Goal: Communication & Community: Answer question/provide support

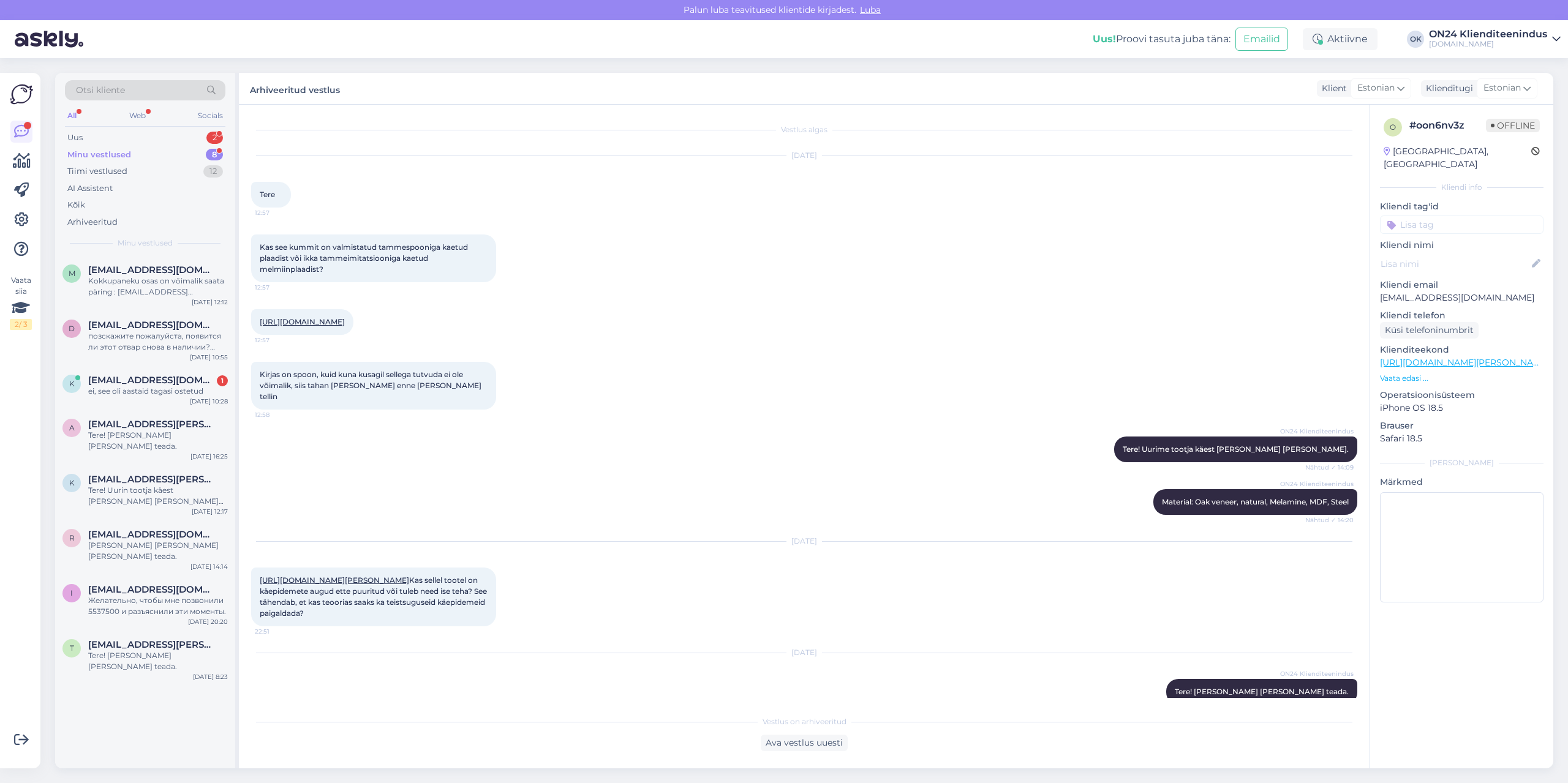
scroll to position [57, 0]
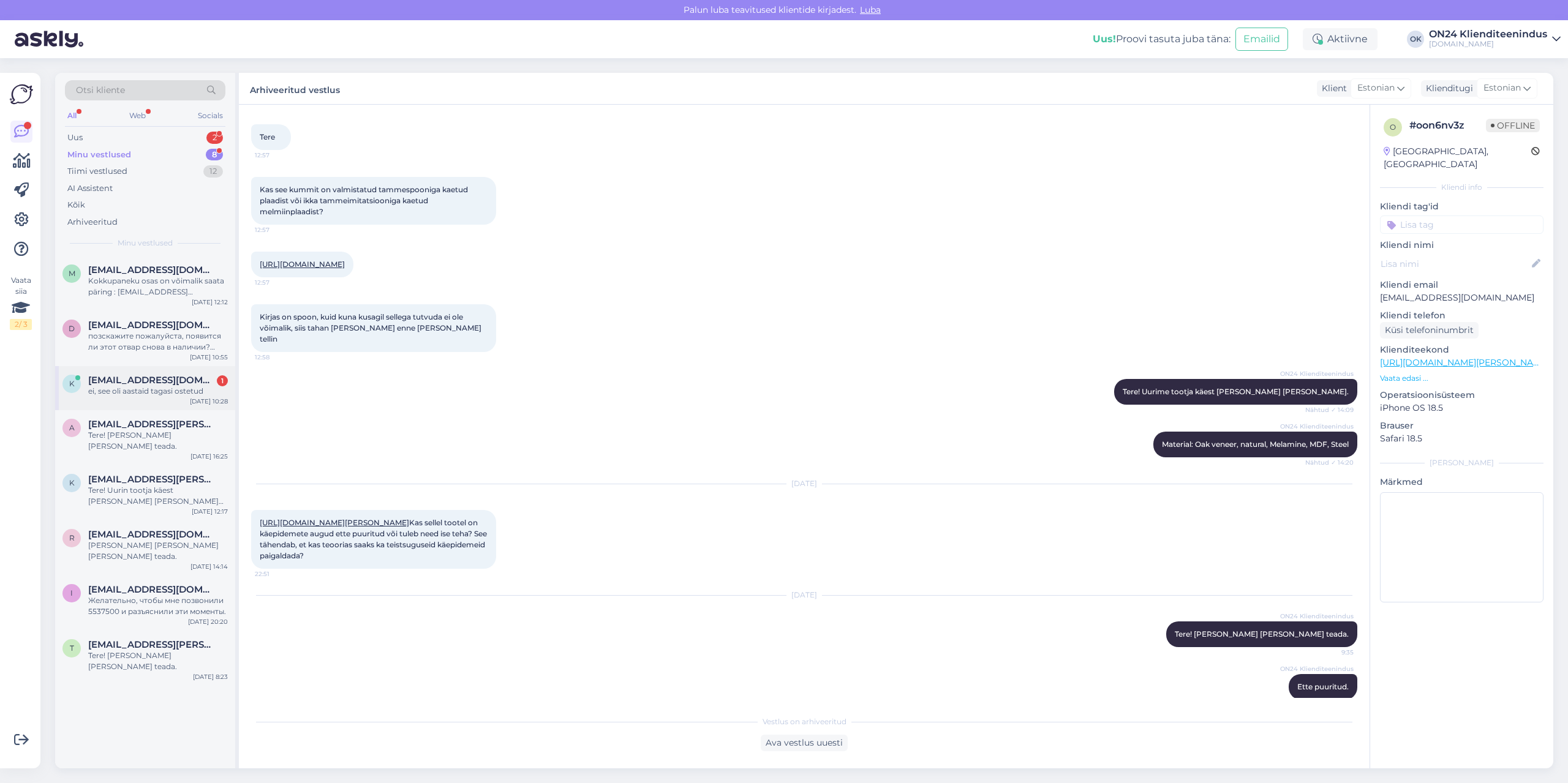
click at [171, 382] on span "[EMAIL_ADDRESS][DOMAIN_NAME]" at bounding box center [152, 380] width 128 height 11
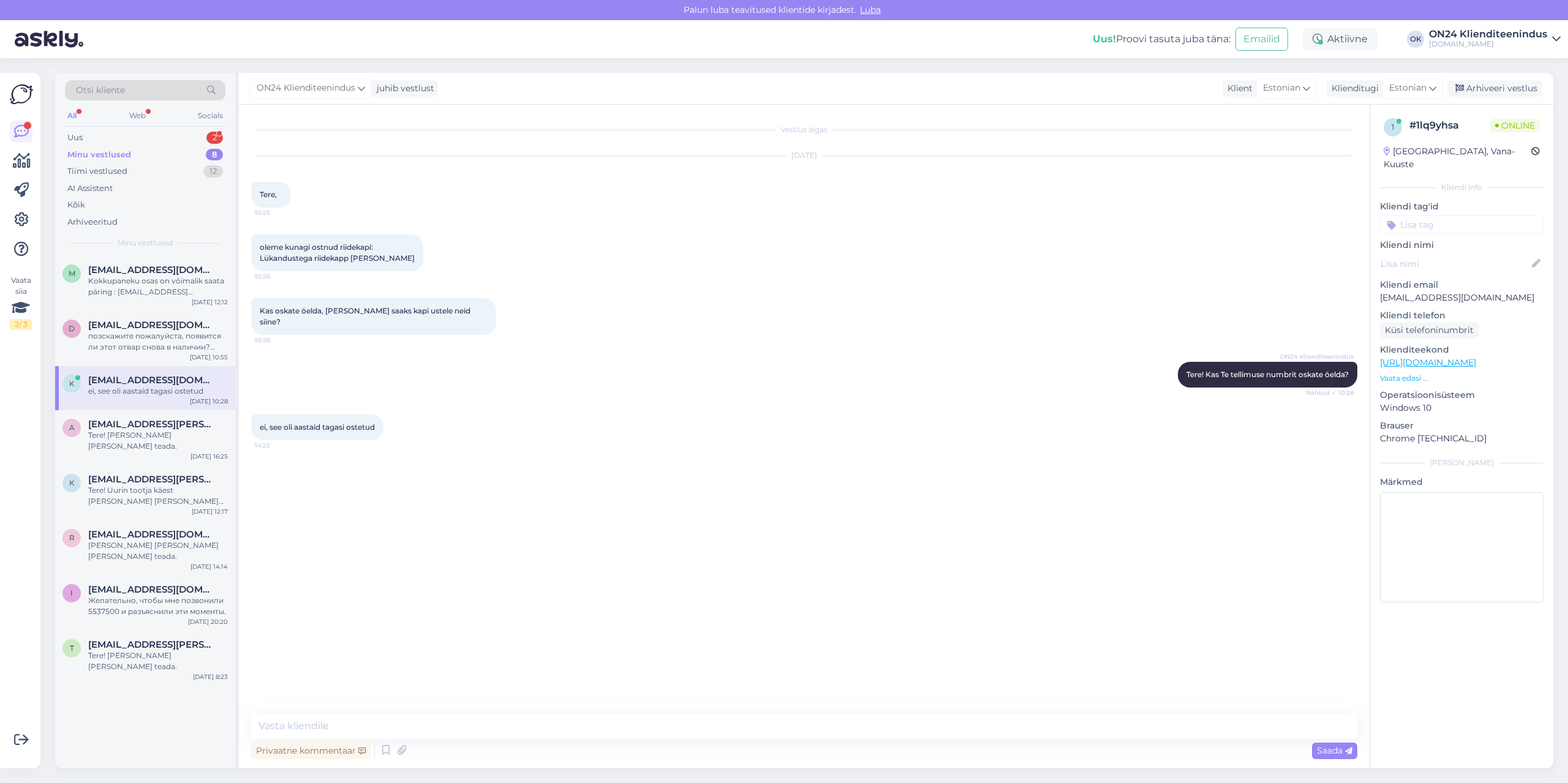
click at [1397, 292] on p "[EMAIL_ADDRESS][DOMAIN_NAME]" at bounding box center [1462, 298] width 163 height 13
copy p "[EMAIL_ADDRESS][DOMAIN_NAME]"
click at [1265, 264] on div "oleme kunagi ostnud riidekapi: Lükandustega riidekapp [PERSON_NAME] 10:26" at bounding box center [804, 253] width 1106 height 64
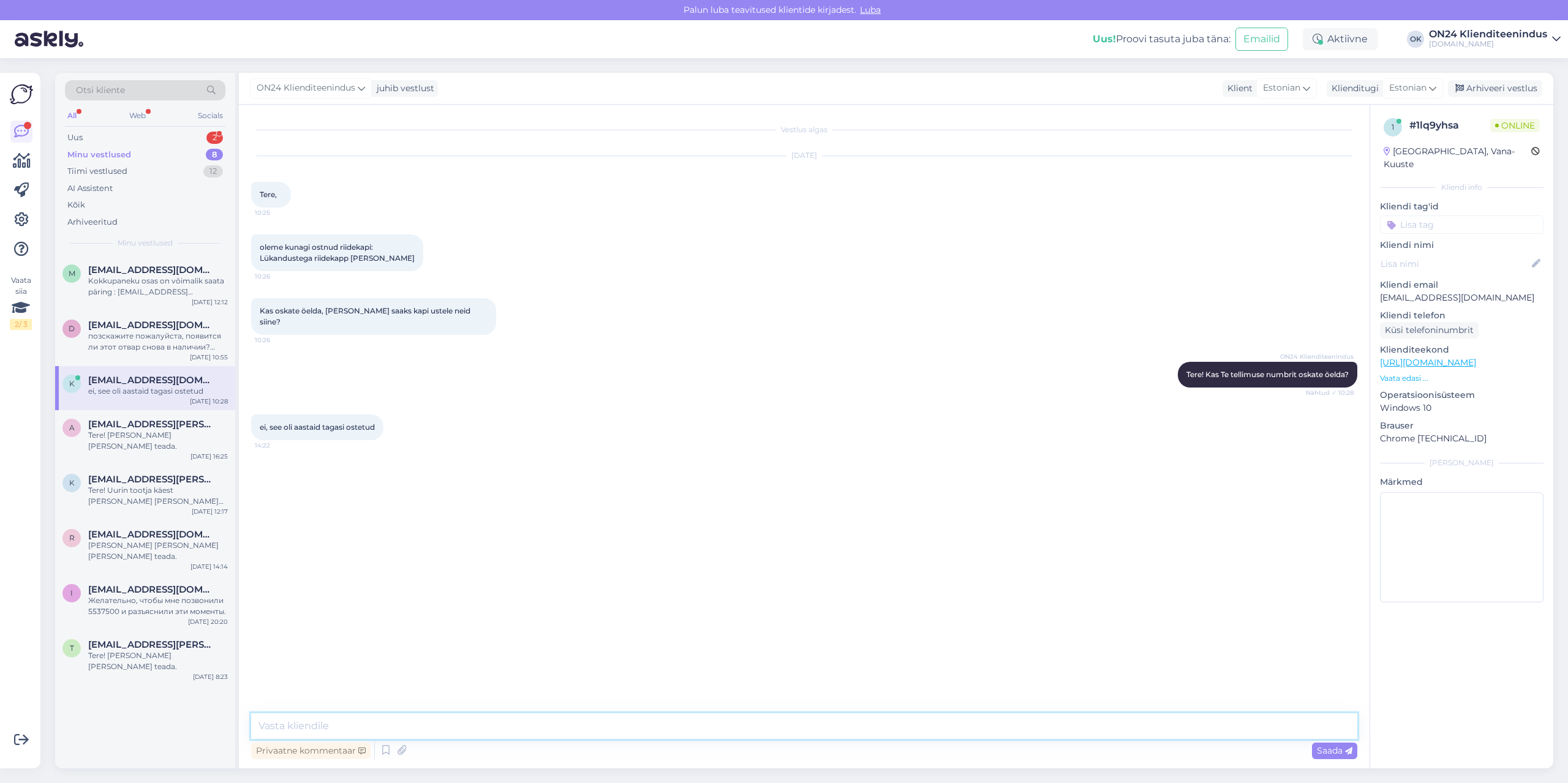
click at [488, 731] on textarea at bounding box center [804, 726] width 1106 height 26
type textarea "Aga [PERSON_NAME] nimele? Vataksin tellimusest, millise kapiga täpsemalt tegu o…"
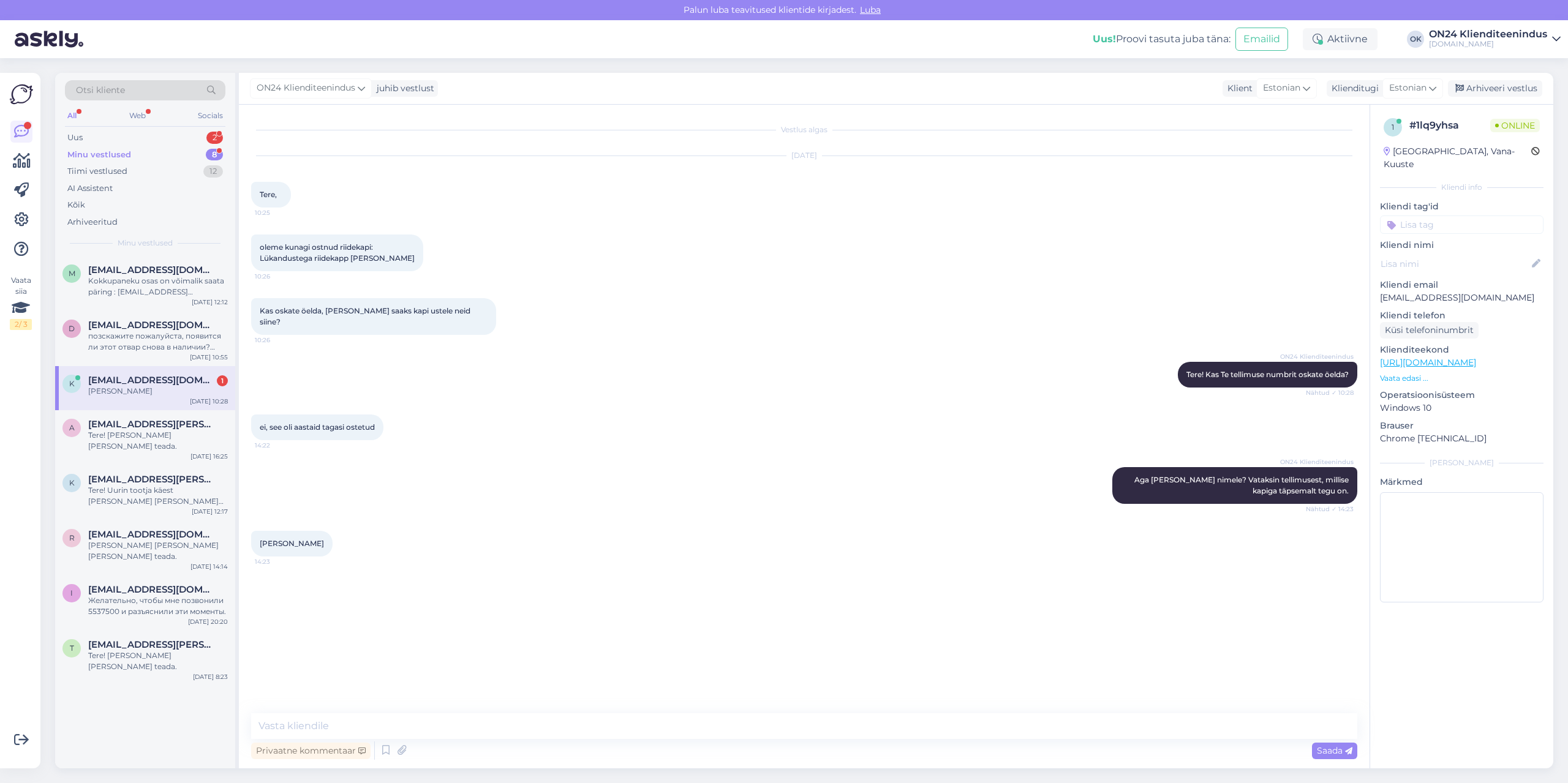
drag, startPoint x: 315, startPoint y: 535, endPoint x: 260, endPoint y: 535, distance: 55.0
click at [260, 535] on div "[PERSON_NAME] 14:23" at bounding box center [292, 544] width 82 height 26
copy span "[PERSON_NAME]"
click at [315, 727] on textarea at bounding box center [804, 726] width 1106 height 26
drag, startPoint x: 496, startPoint y: 728, endPoint x: 227, endPoint y: 714, distance: 269.4
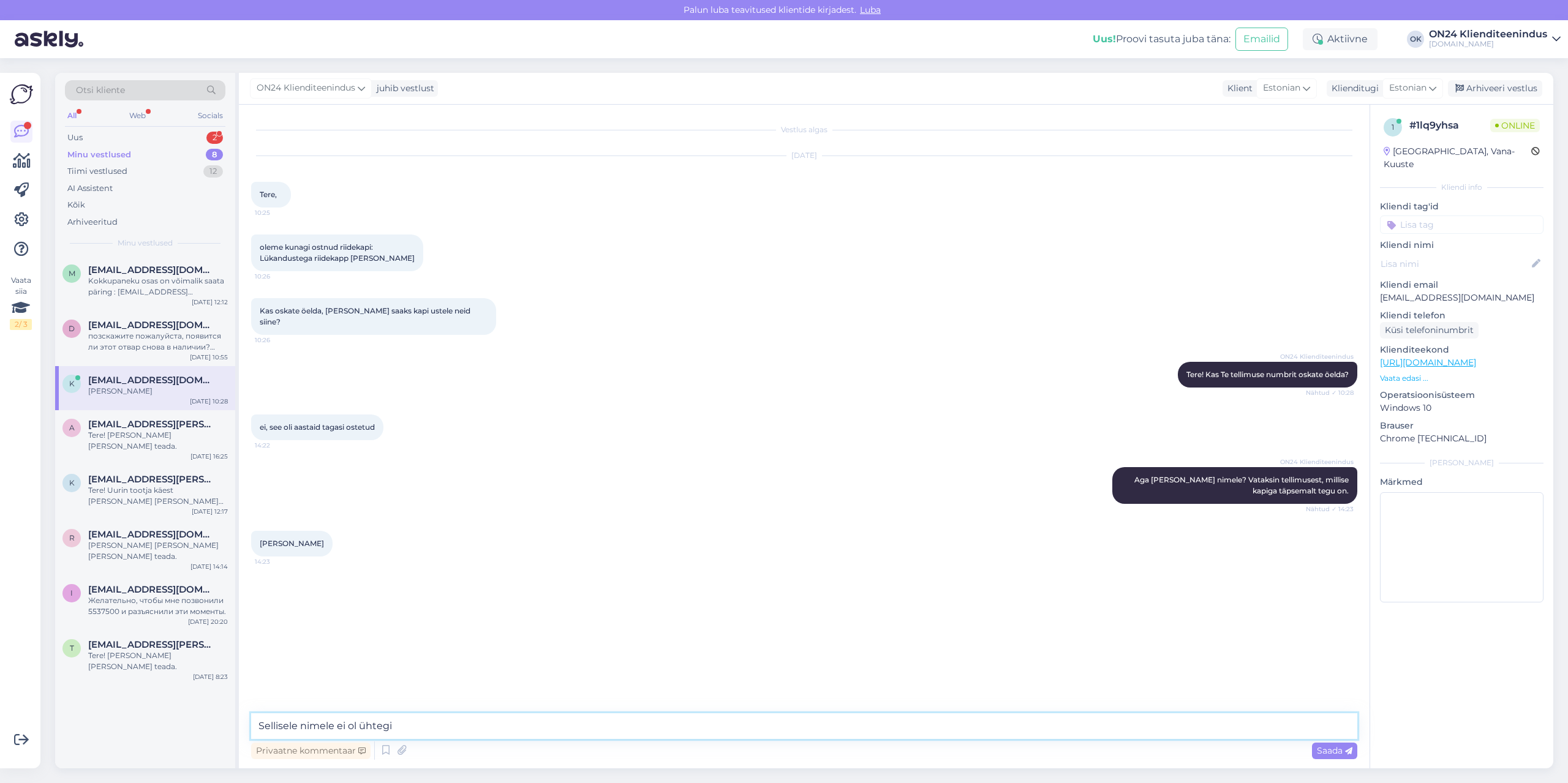
click at [228, 714] on div "Otsi kliente All Web Socials Uus 2 Minu vestlused 8 Tiimi vestlused 12 AI Assis…" at bounding box center [804, 421] width 1498 height 696
type textarea "Leidsin. Uurin tootja käest [PERSON_NAME] teada."
click at [368, 726] on textarea at bounding box center [804, 726] width 1106 height 26
click at [103, 130] on div "Uus 2" at bounding box center [145, 137] width 160 height 17
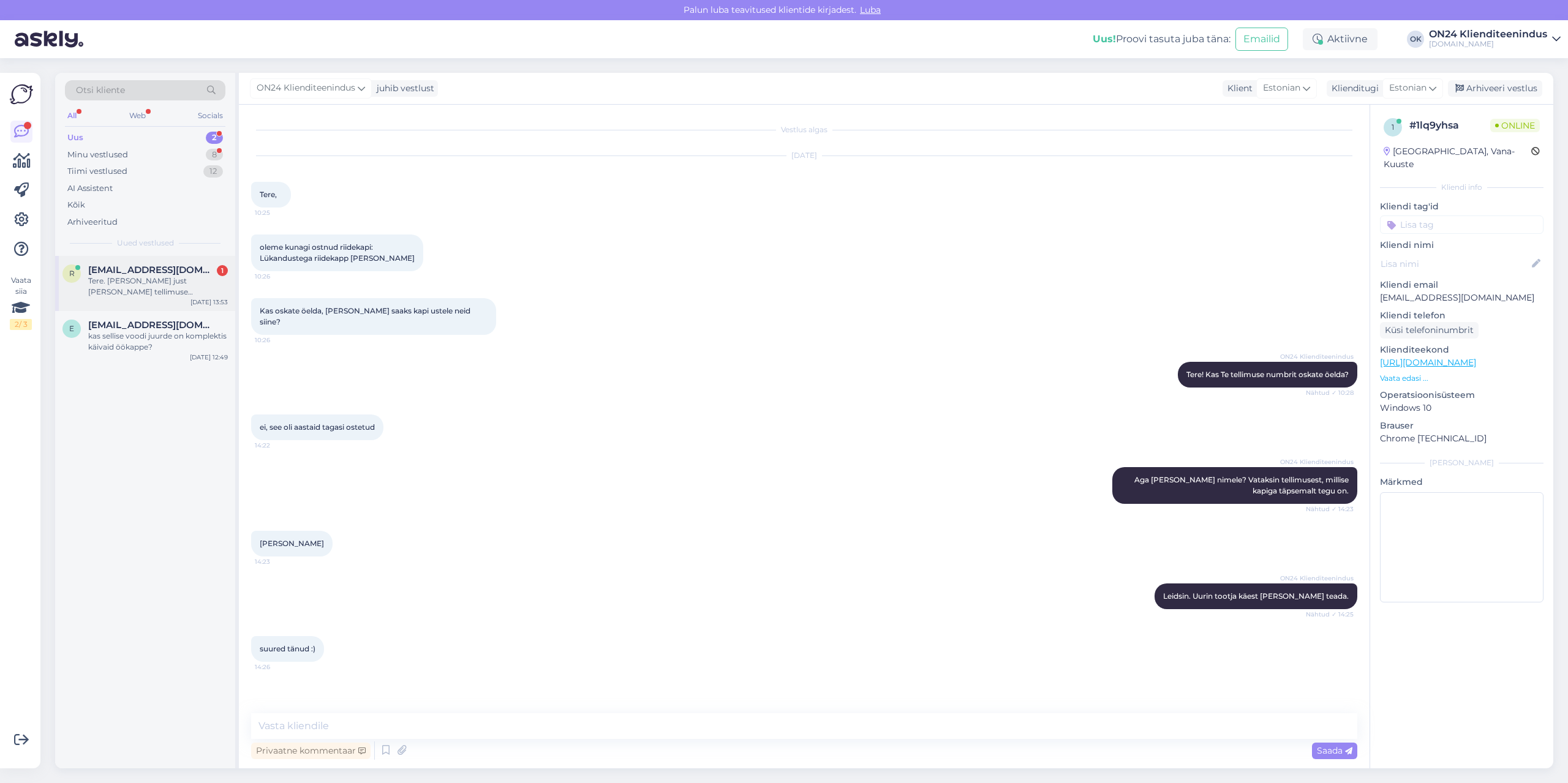
click at [153, 288] on div "Tere. [PERSON_NAME] just [PERSON_NAME] tellimuse (Ettemaksuarve: 1212948), pike…" at bounding box center [158, 287] width 140 height 22
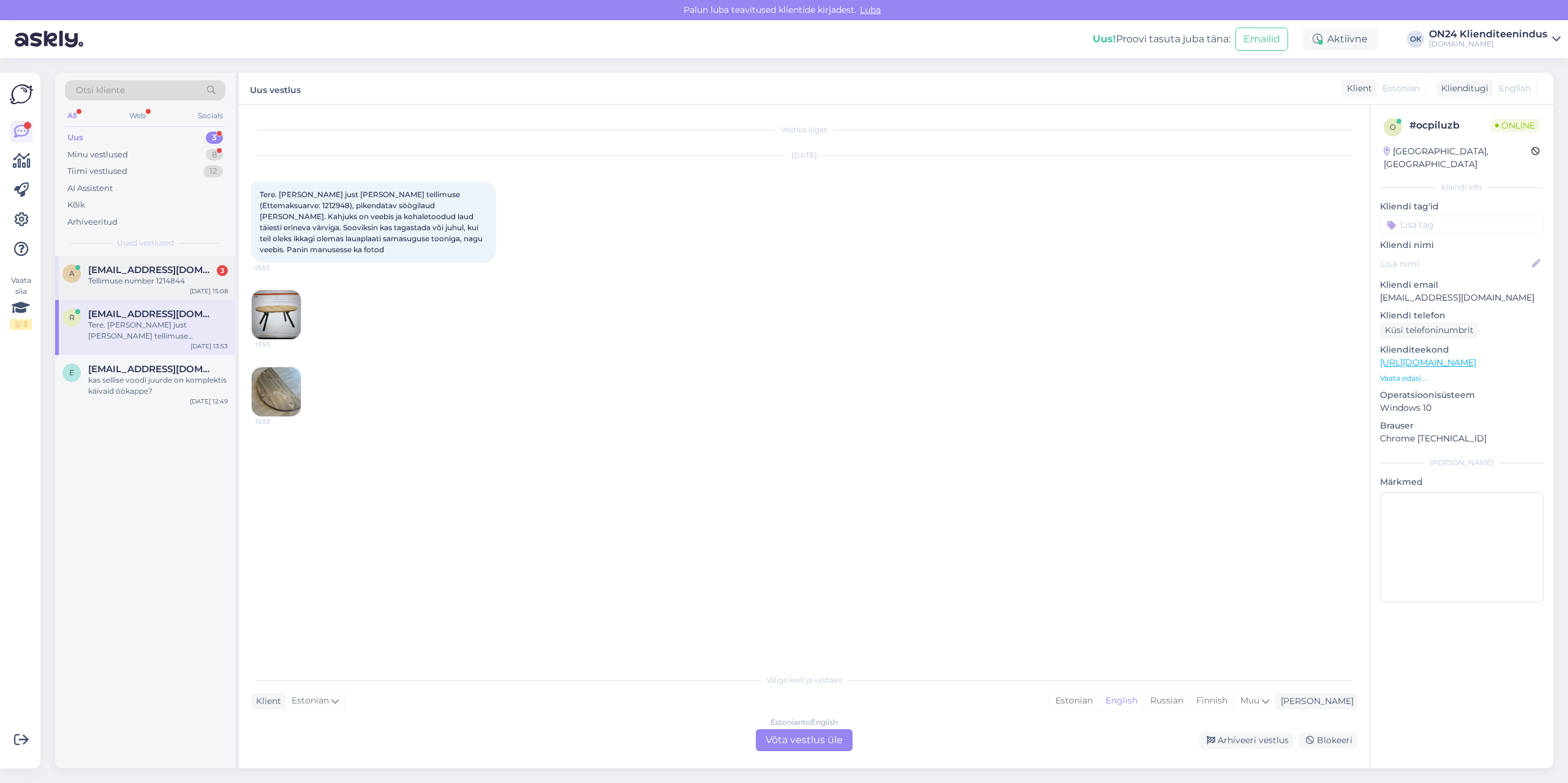
click at [144, 279] on div "Tellimuse number 1214844" at bounding box center [158, 281] width 140 height 11
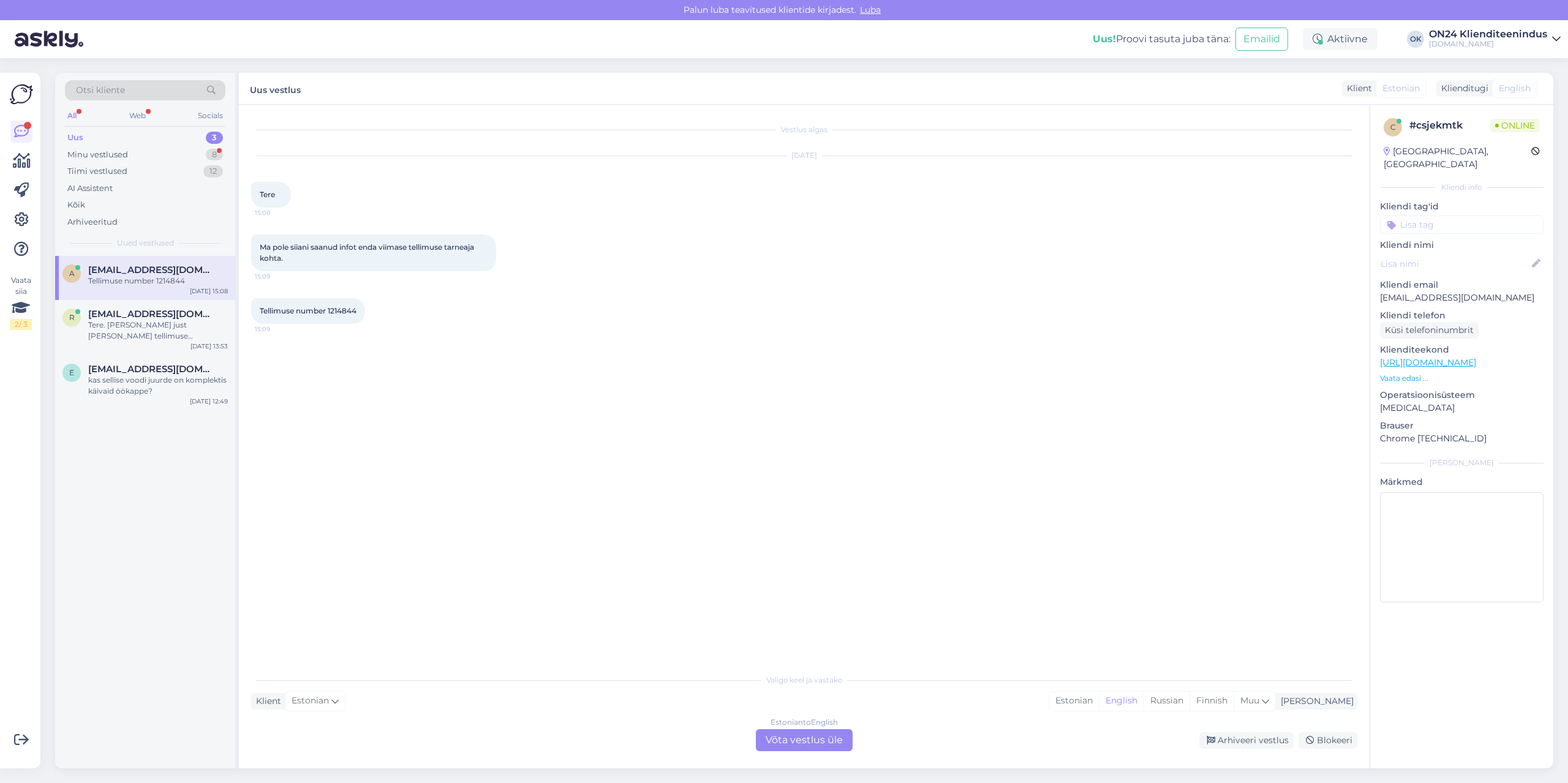
click at [345, 309] on span "Tellimuse number 1214844" at bounding box center [308, 311] width 97 height 9
click at [346, 309] on span "Tellimuse number 1214844" at bounding box center [308, 311] width 97 height 9
copy div "1214844 15:09"
click at [1099, 701] on div "Estonian" at bounding box center [1074, 701] width 50 height 19
click at [801, 749] on div "Estonian to Estonian Võta vestlus üle" at bounding box center [804, 740] width 97 height 22
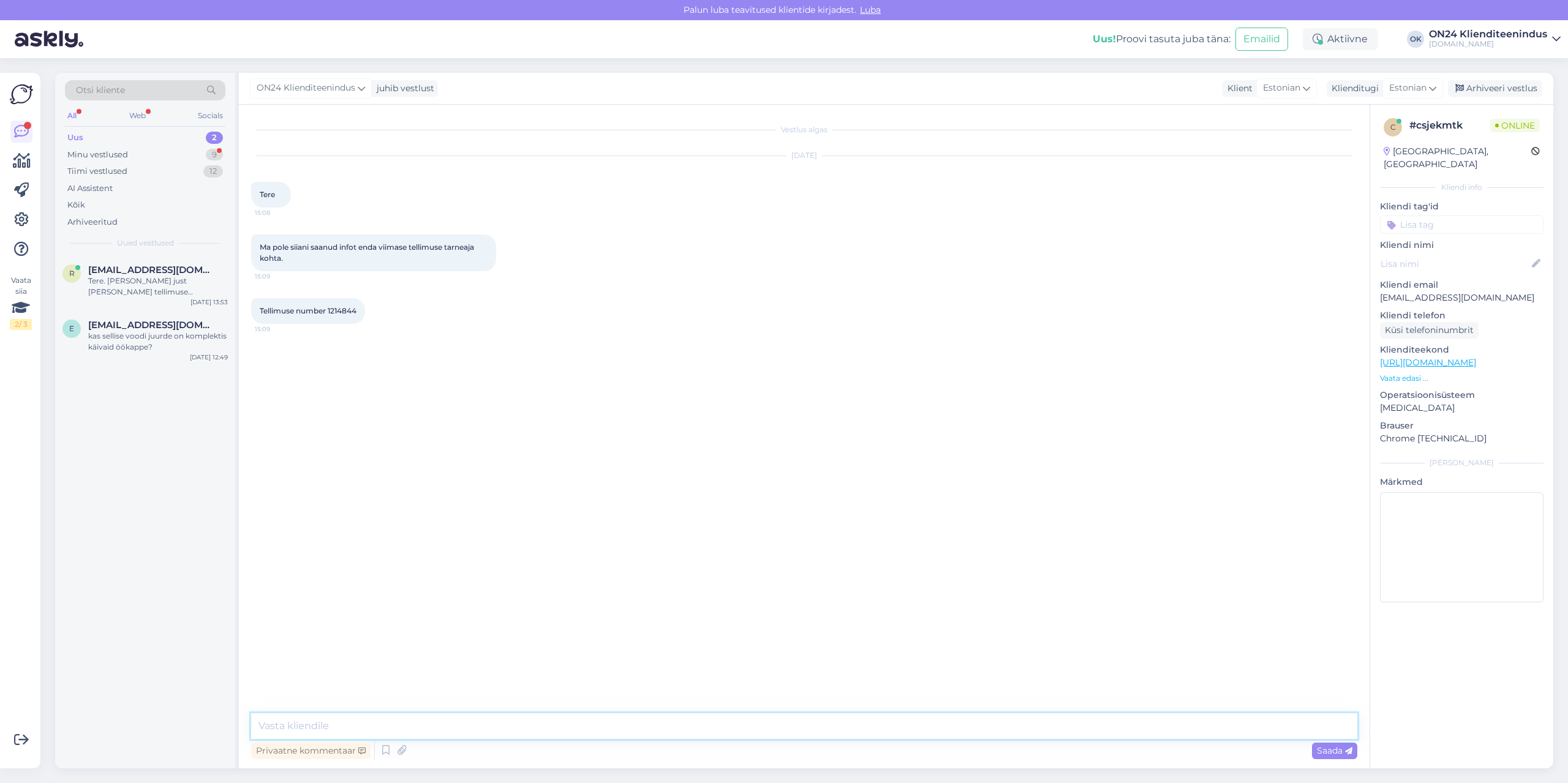
click at [687, 731] on textarea at bounding box center [804, 726] width 1106 height 26
type textarea "Tere! Kaubale on võimalik järele tulla alates [DATE]."
click at [349, 308] on span "Tellimuse number 1214844" at bounding box center [308, 311] width 97 height 9
click at [576, 715] on textarea "Tere! Kaubale on võimalik järele tulla alates [DATE]." at bounding box center [804, 726] width 1106 height 26
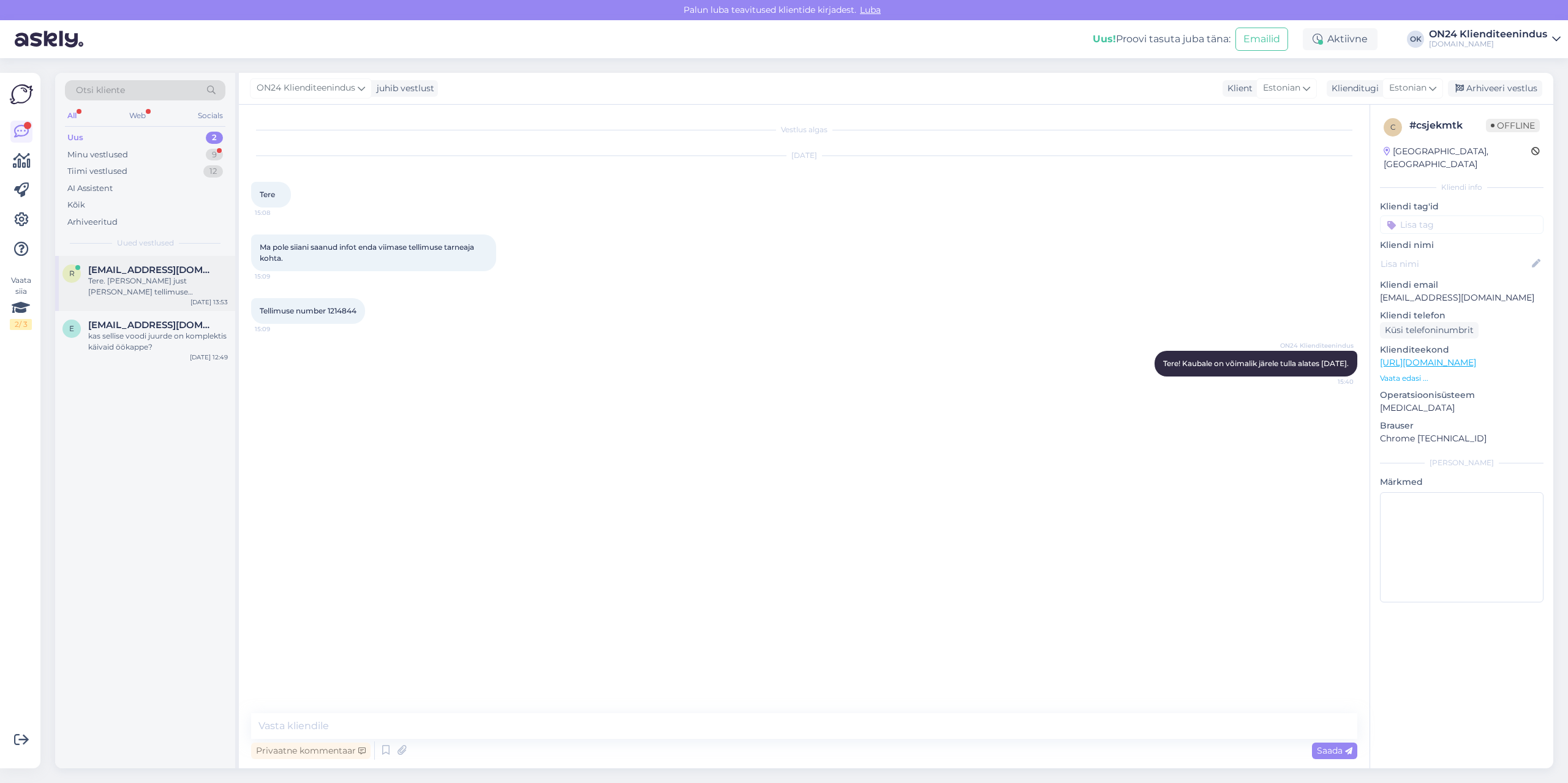
click at [170, 275] on span "[EMAIL_ADDRESS][DOMAIN_NAME]" at bounding box center [152, 269] width 128 height 11
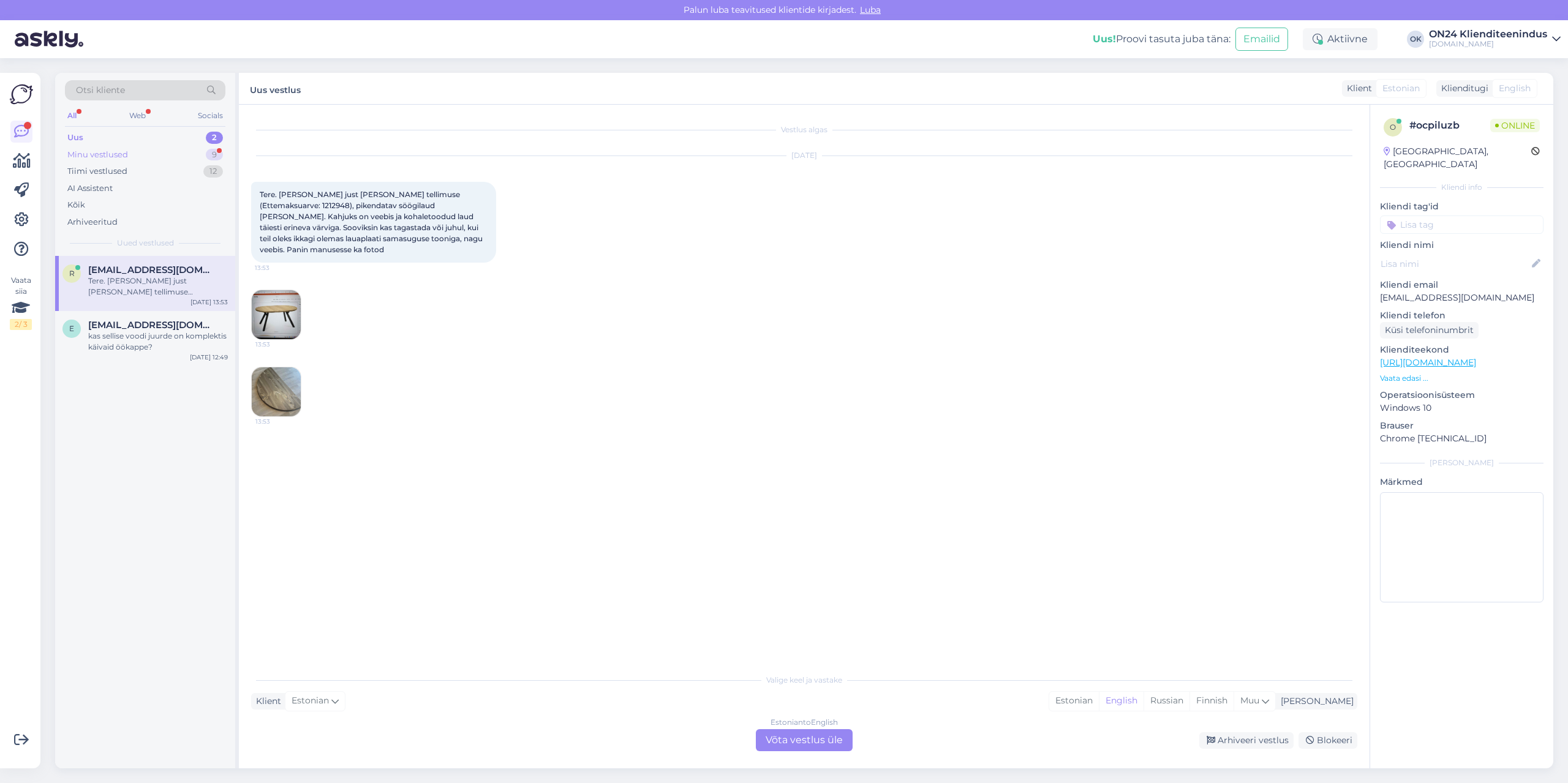
click at [130, 158] on div "Minu vestlused 9" at bounding box center [145, 154] width 160 height 17
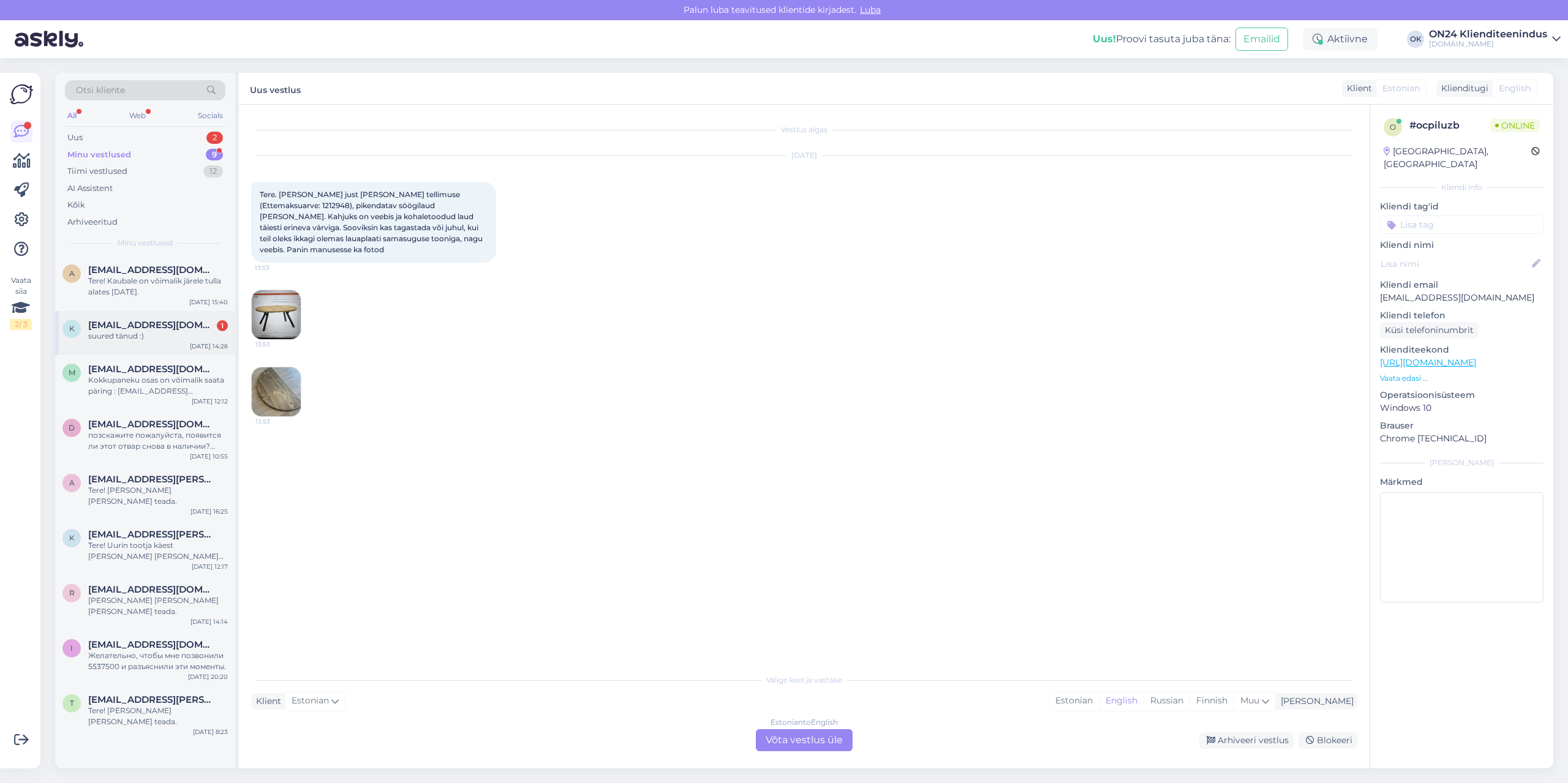
click at [132, 327] on span "[EMAIL_ADDRESS][DOMAIN_NAME]" at bounding box center [152, 325] width 128 height 11
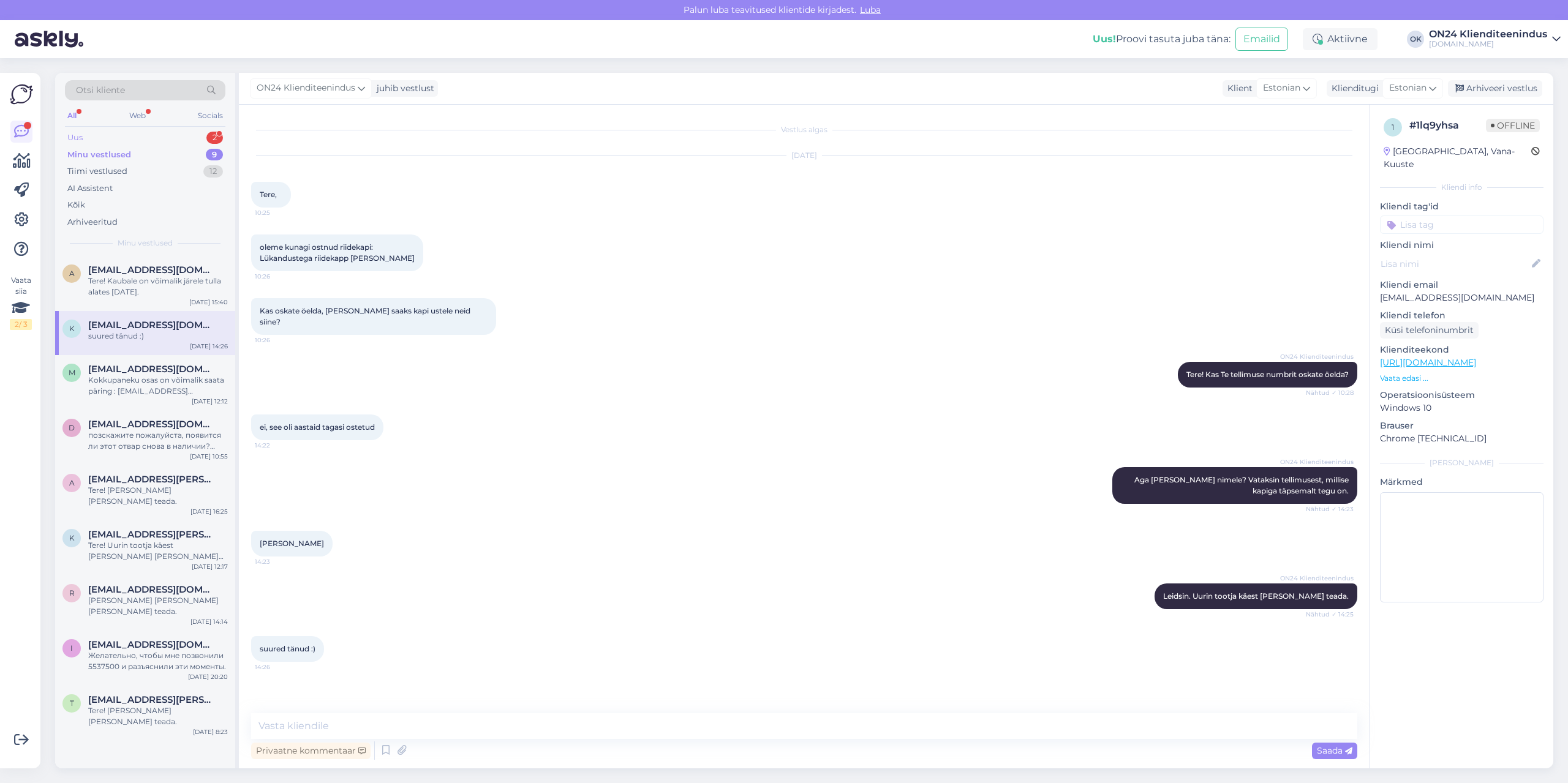
click at [107, 131] on div "Uus 2" at bounding box center [145, 137] width 160 height 17
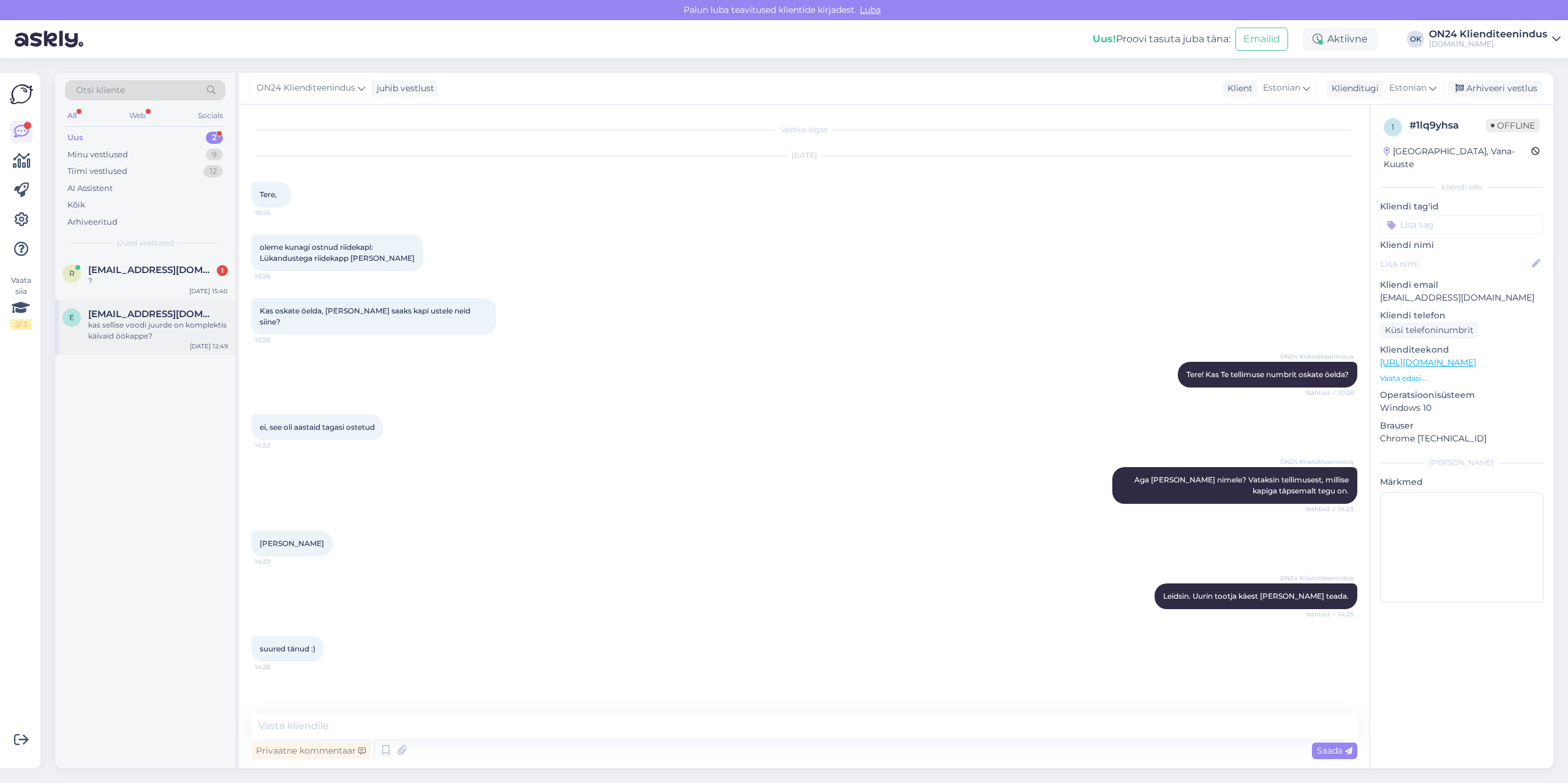
click at [180, 336] on div "kas sellise voodi juurde on komplektis käivaid öökappe?" at bounding box center [158, 331] width 140 height 22
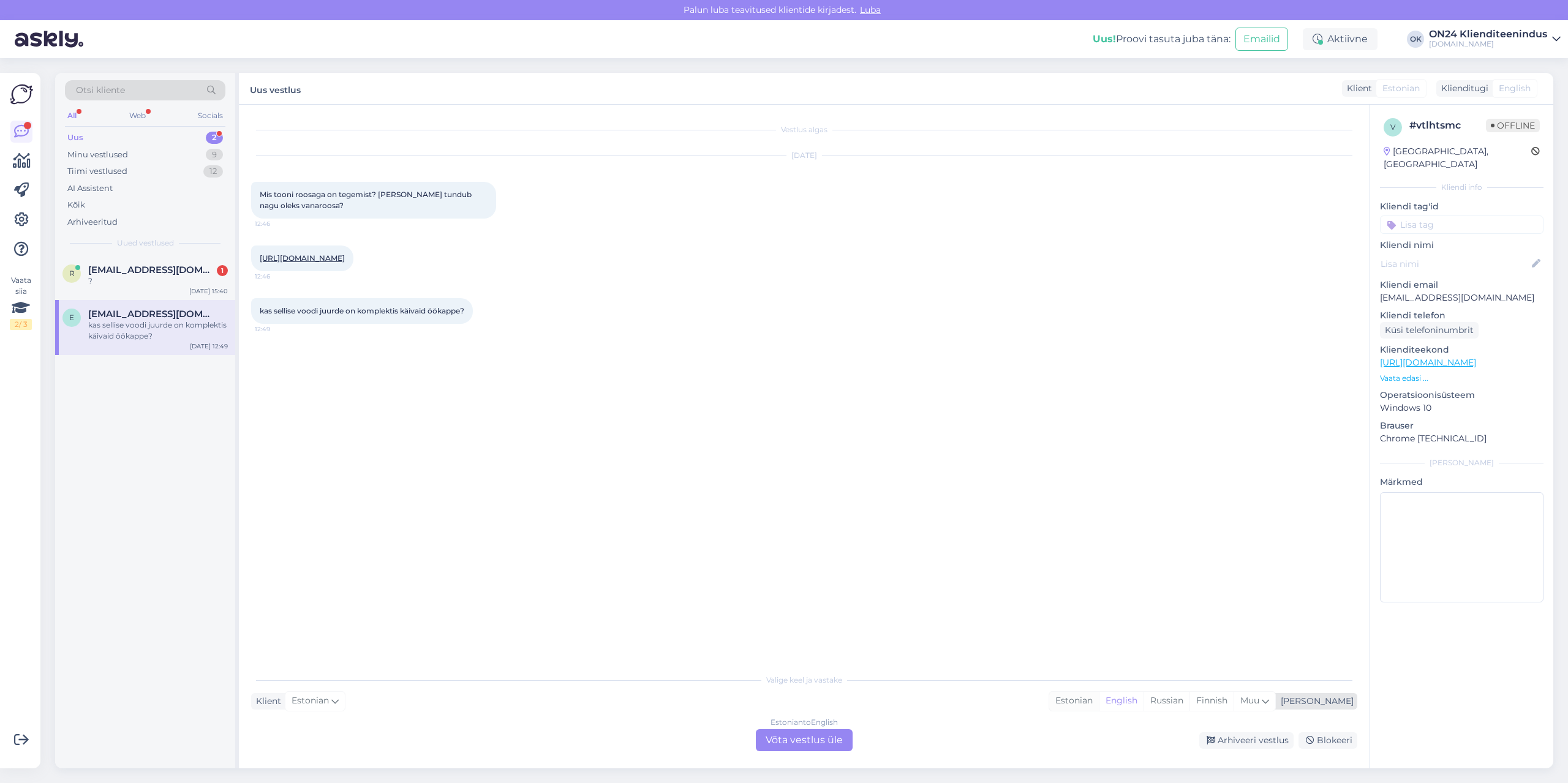
click at [1099, 699] on div "Estonian" at bounding box center [1074, 701] width 50 height 19
click at [803, 736] on div "Estonian to Estonian Võta vestlus üle" at bounding box center [804, 740] width 97 height 22
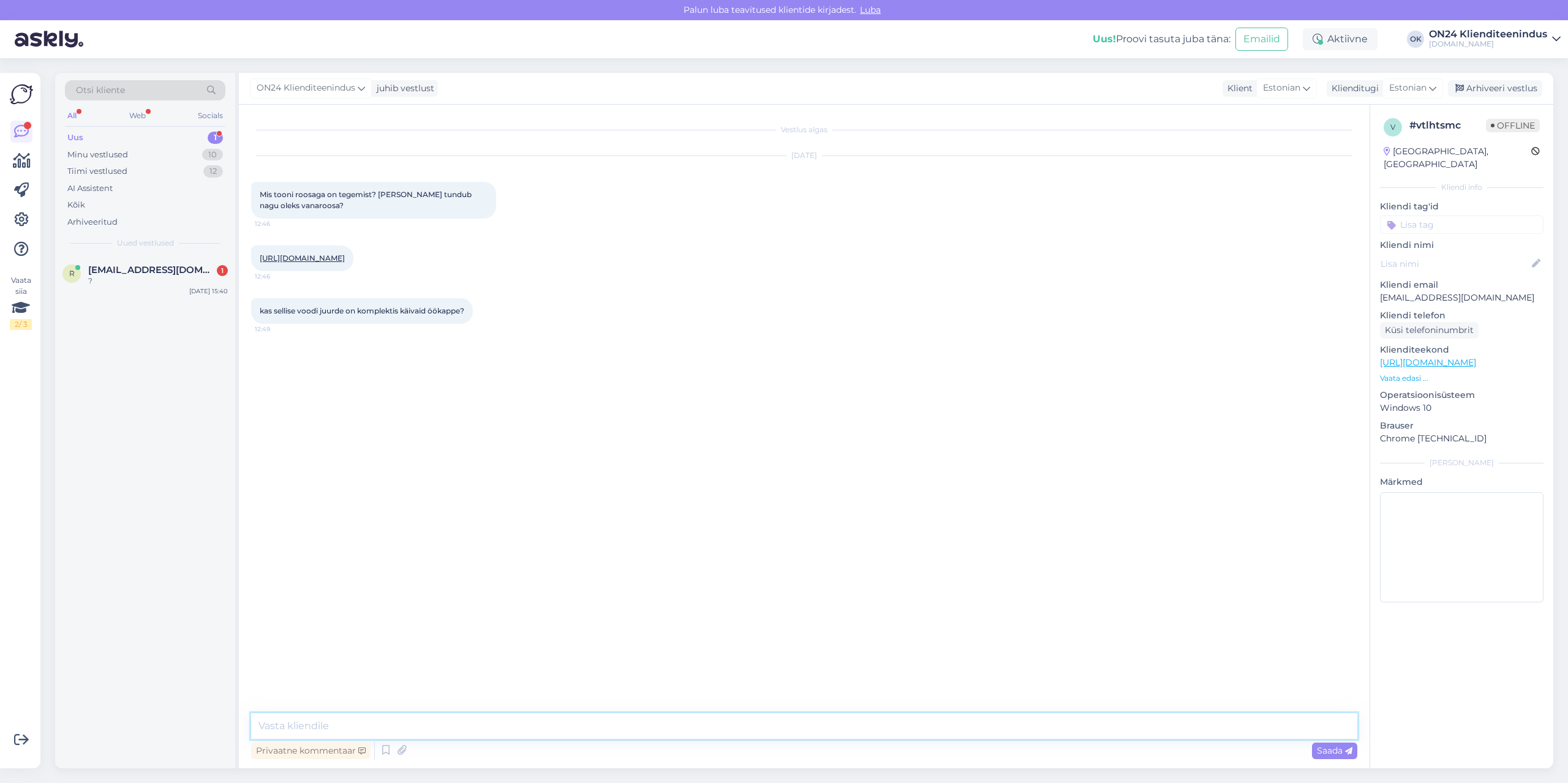
click at [789, 731] on textarea at bounding box center [804, 726] width 1106 height 26
type textarea "Tere! uurin [PERSON_NAME] teada."
